Goal: Use online tool/utility: Utilize a website feature to perform a specific function

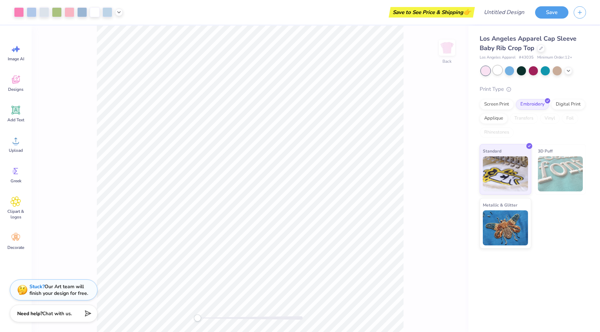
click at [495, 69] on div at bounding box center [497, 70] width 9 height 9
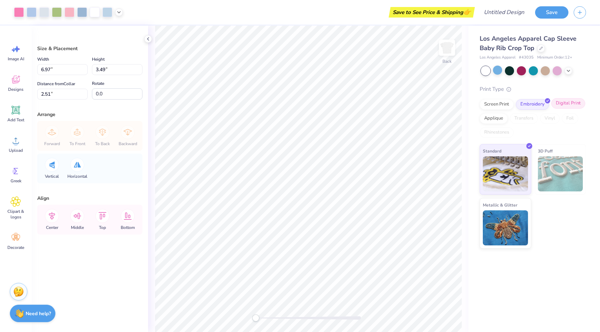
click at [556, 104] on div "Digital Print" at bounding box center [568, 103] width 34 height 11
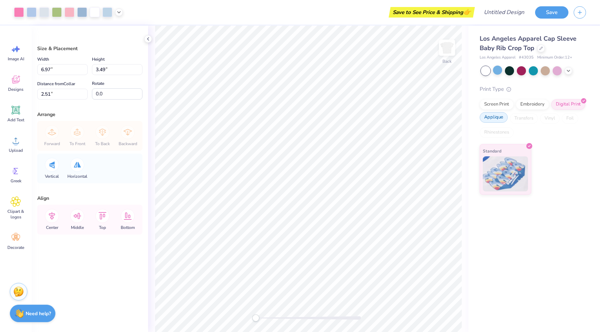
click at [498, 115] on div "Applique" at bounding box center [493, 117] width 28 height 11
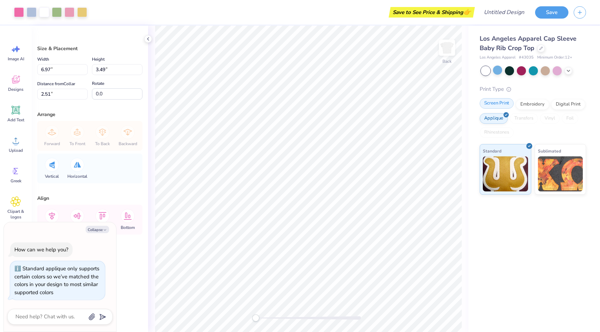
click at [498, 105] on div "Screen Print" at bounding box center [496, 103] width 34 height 11
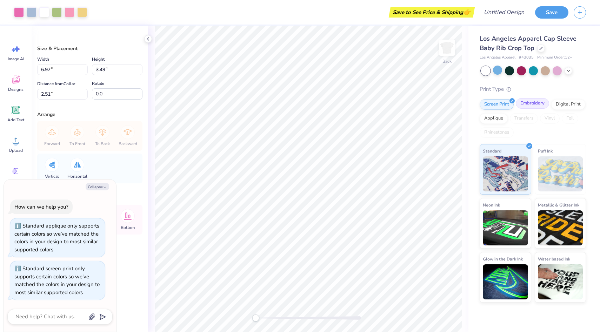
click at [527, 105] on div "Embroidery" at bounding box center [532, 103] width 33 height 11
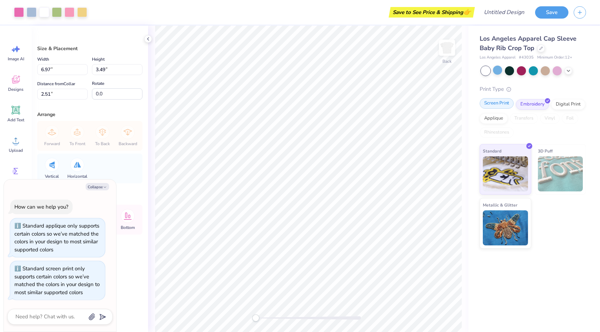
click at [494, 106] on div "Screen Print" at bounding box center [496, 103] width 34 height 11
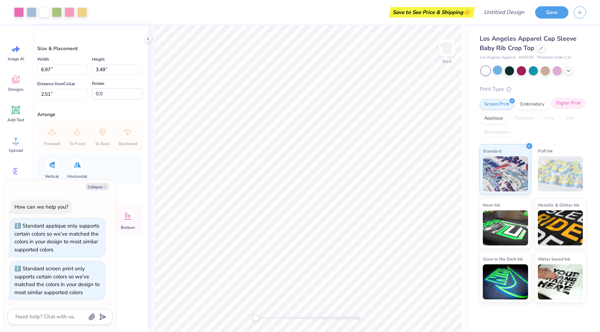
click at [575, 106] on div "Digital Print" at bounding box center [568, 103] width 34 height 11
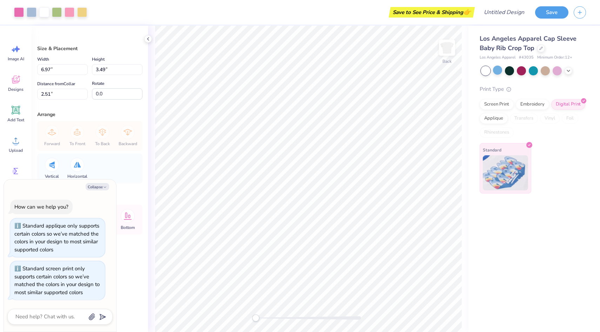
click at [526, 170] on img at bounding box center [505, 172] width 45 height 35
click at [536, 106] on div "Embroidery" at bounding box center [532, 103] width 33 height 11
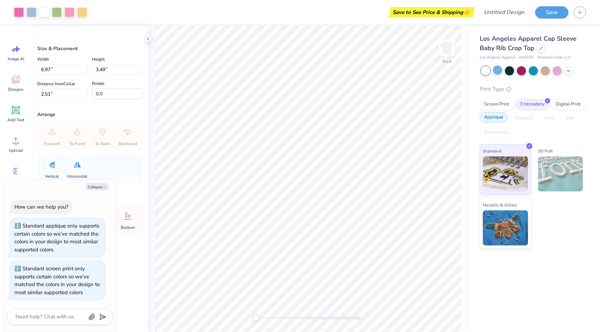
click at [502, 119] on div "Applique" at bounding box center [493, 117] width 28 height 11
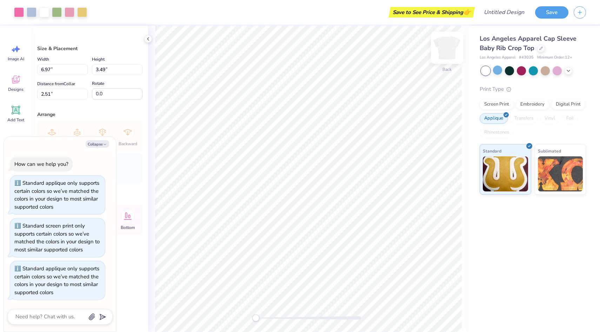
click at [448, 52] on img at bounding box center [447, 48] width 28 height 28
click at [104, 144] on icon "button" at bounding box center [105, 144] width 4 height 4
type textarea "x"
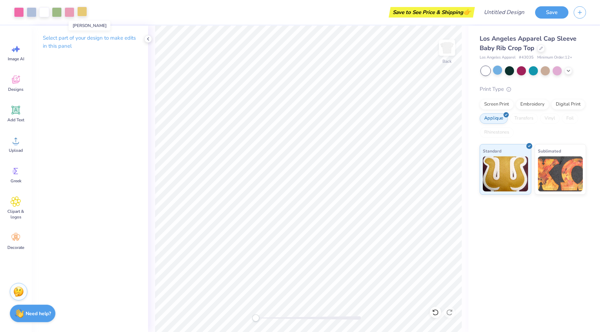
click at [85, 13] on div at bounding box center [82, 12] width 10 height 10
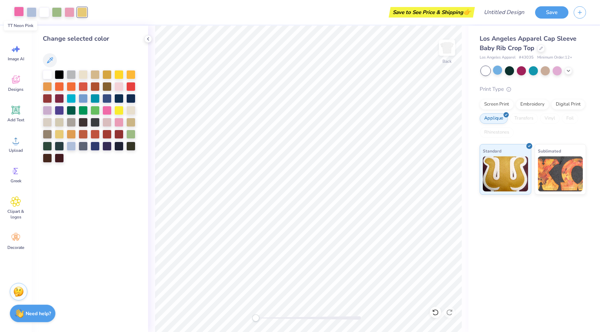
click at [18, 9] on div at bounding box center [19, 12] width 10 height 10
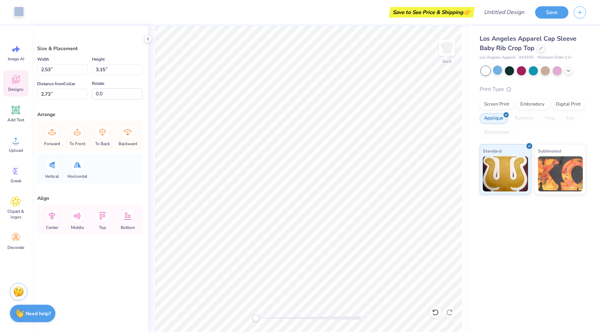
click at [19, 89] on span "Designs" at bounding box center [15, 90] width 15 height 6
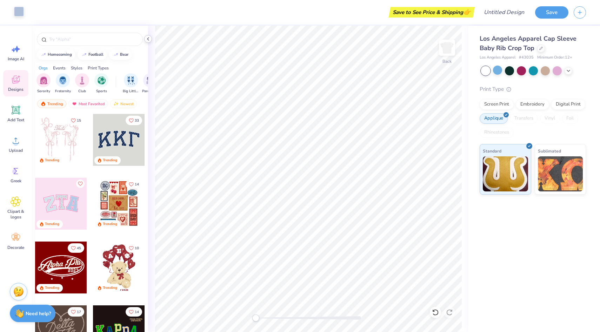
click at [147, 42] on div at bounding box center [148, 39] width 8 height 8
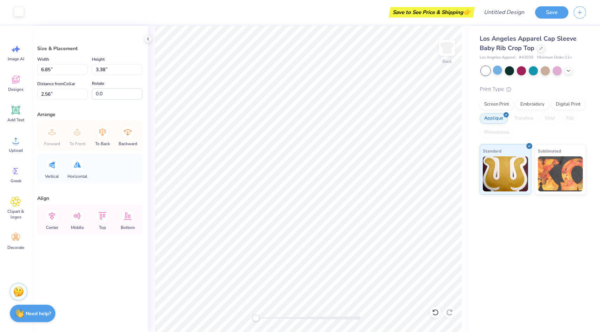
type input "2.53"
type input "3.15"
type input "2.73"
type input "6.97"
type input "3.49"
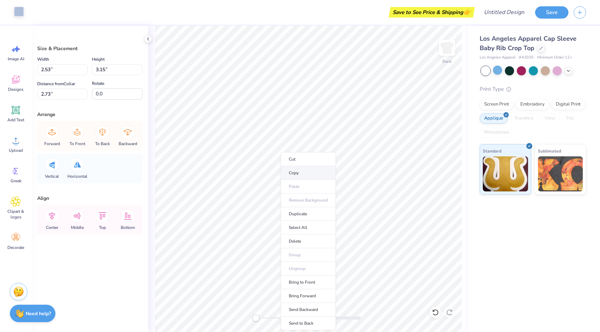
type input "2.51"
type input "2.53"
type input "3.15"
type input "2.73"
click at [19, 12] on div at bounding box center [19, 12] width 10 height 10
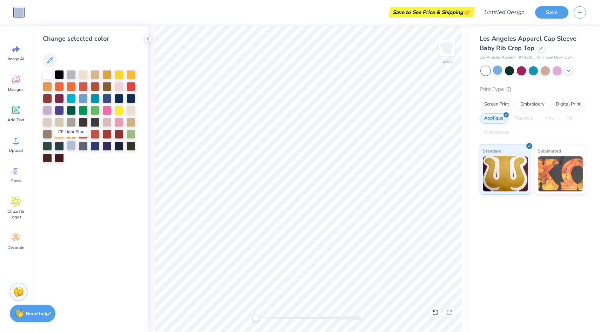
click at [73, 145] on div at bounding box center [71, 145] width 9 height 9
click at [73, 146] on div at bounding box center [71, 145] width 9 height 9
click at [110, 109] on div at bounding box center [106, 109] width 9 height 9
click at [120, 88] on div at bounding box center [118, 85] width 9 height 9
click at [67, 96] on div at bounding box center [71, 97] width 9 height 9
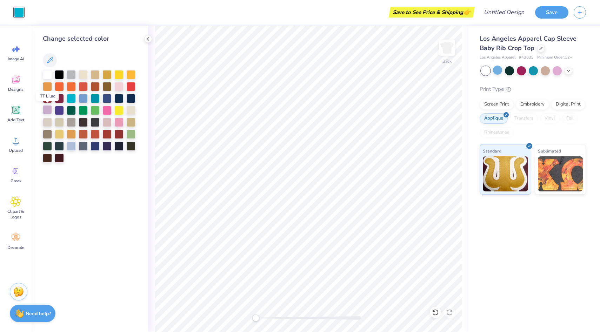
click at [45, 112] on div at bounding box center [47, 109] width 9 height 9
click at [69, 145] on div at bounding box center [71, 145] width 9 height 9
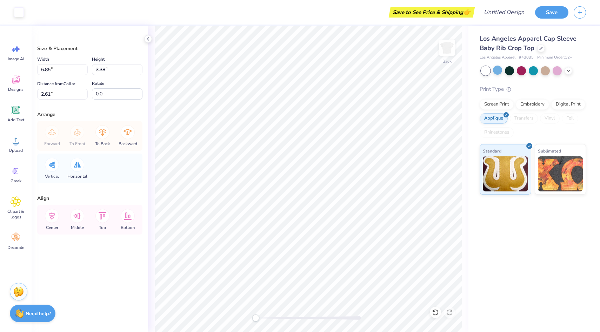
type input "2.14"
type input "2.78"
type input "2.60"
click at [21, 13] on div at bounding box center [19, 12] width 10 height 10
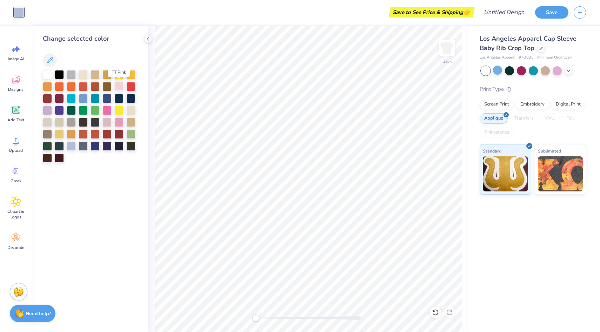
click at [115, 87] on div at bounding box center [118, 85] width 9 height 9
click at [116, 97] on div at bounding box center [118, 97] width 9 height 9
click at [120, 87] on div at bounding box center [118, 85] width 9 height 9
click at [115, 122] on div at bounding box center [118, 121] width 9 height 9
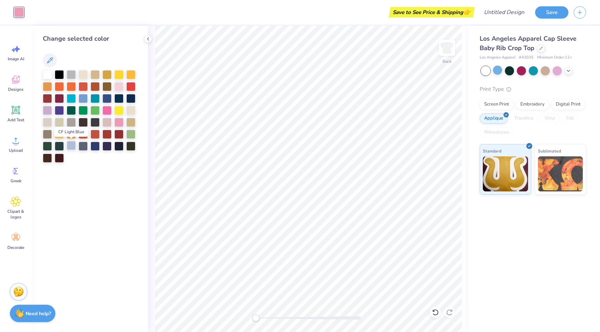
click at [73, 145] on div at bounding box center [71, 145] width 9 height 9
click at [50, 109] on div at bounding box center [47, 109] width 9 height 9
click at [107, 110] on div at bounding box center [106, 109] width 9 height 9
click at [120, 120] on div at bounding box center [118, 121] width 9 height 9
click at [110, 111] on div at bounding box center [106, 109] width 9 height 9
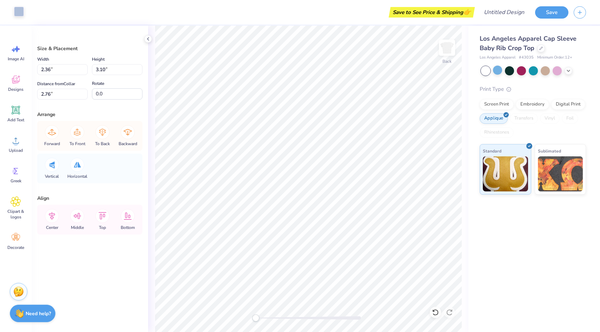
click at [19, 13] on div at bounding box center [19, 12] width 10 height 10
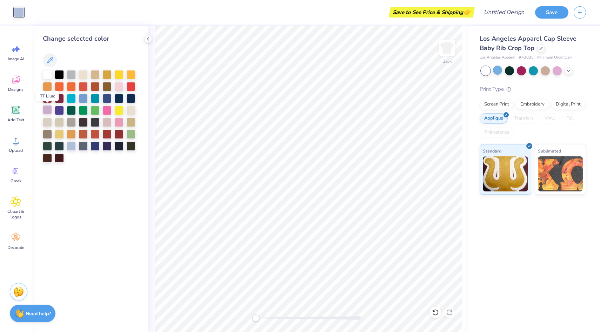
click at [52, 110] on div at bounding box center [47, 109] width 9 height 9
click at [60, 111] on div at bounding box center [59, 109] width 9 height 9
click at [49, 111] on div at bounding box center [47, 109] width 9 height 9
click at [117, 76] on div at bounding box center [118, 73] width 9 height 9
click at [116, 114] on div at bounding box center [118, 109] width 9 height 9
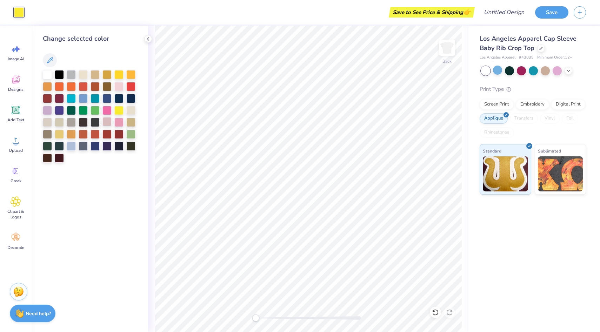
click at [110, 120] on div at bounding box center [106, 121] width 9 height 9
click at [107, 111] on div at bounding box center [106, 110] width 9 height 9
click at [116, 121] on div at bounding box center [118, 121] width 9 height 9
click at [120, 89] on div at bounding box center [118, 85] width 9 height 9
click at [84, 99] on div at bounding box center [83, 97] width 9 height 9
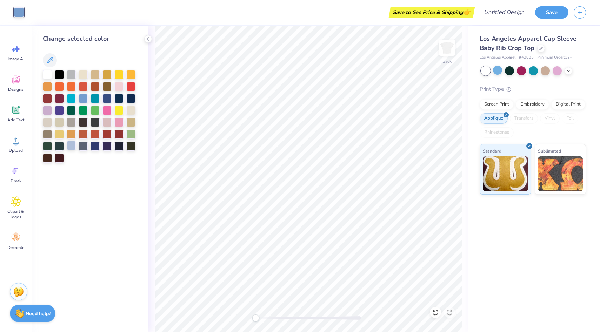
click at [71, 147] on div at bounding box center [71, 145] width 9 height 9
click at [81, 148] on div at bounding box center [83, 145] width 9 height 9
click at [97, 143] on div at bounding box center [94, 145] width 9 height 9
click at [109, 144] on div at bounding box center [106, 145] width 9 height 9
click at [98, 142] on div at bounding box center [94, 145] width 9 height 9
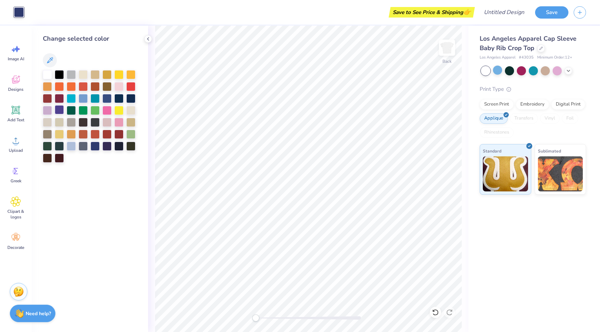
click at [56, 109] on div at bounding box center [59, 109] width 9 height 9
click at [50, 109] on div at bounding box center [47, 109] width 9 height 9
click at [72, 98] on div at bounding box center [71, 97] width 9 height 9
click at [83, 98] on div at bounding box center [83, 97] width 9 height 9
click at [91, 99] on div at bounding box center [94, 97] width 9 height 9
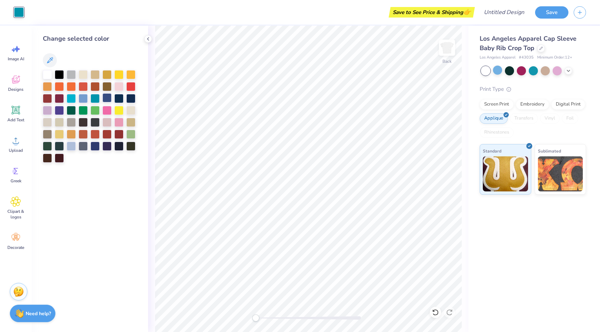
click at [105, 99] on div at bounding box center [106, 97] width 9 height 9
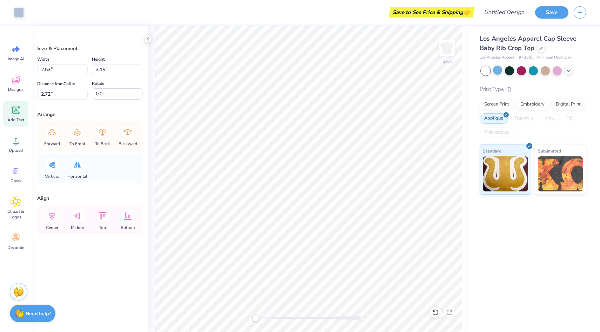
click at [11, 118] on span "Add Text" at bounding box center [15, 120] width 17 height 6
click at [13, 172] on circle at bounding box center [14, 171] width 5 height 5
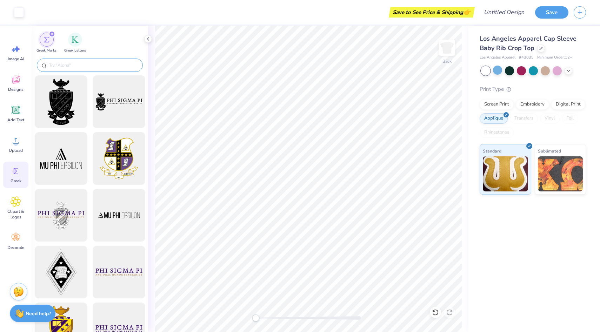
click at [100, 65] on input "text" at bounding box center [93, 65] width 90 height 7
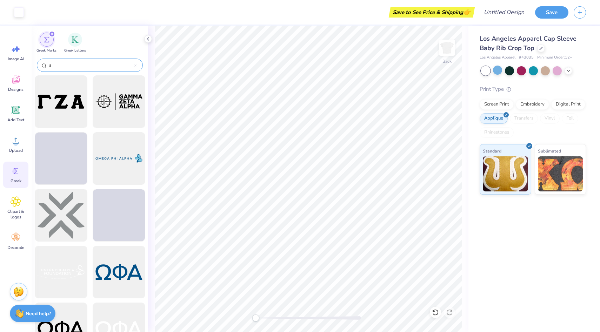
type input "a"
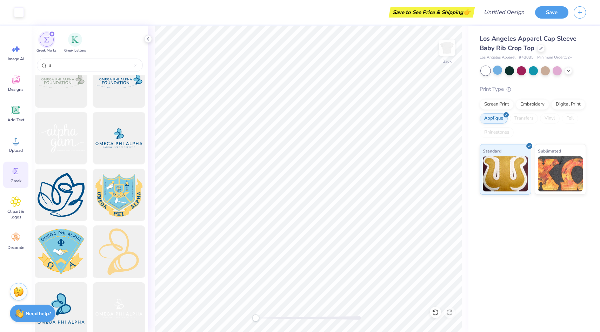
scroll to position [215, 0]
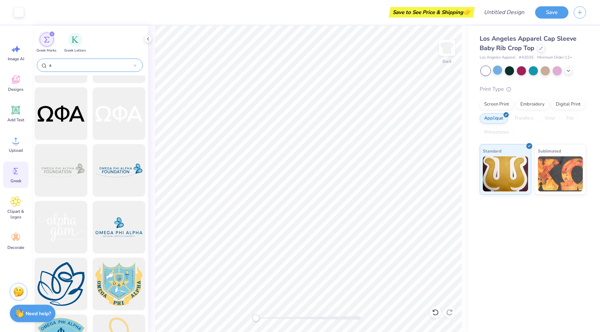
click at [94, 66] on input "a" at bounding box center [90, 65] width 85 height 7
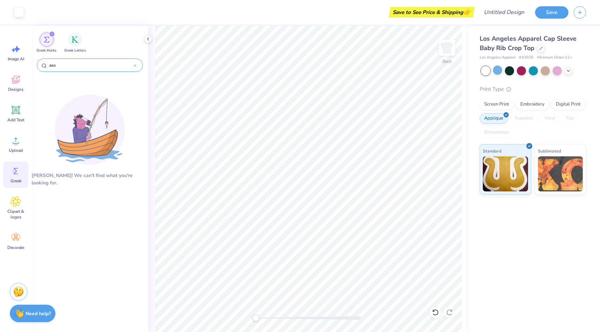
type input "axo"
click at [136, 66] on div "axo" at bounding box center [90, 65] width 106 height 13
